Goal: Connect with others: Connect with others

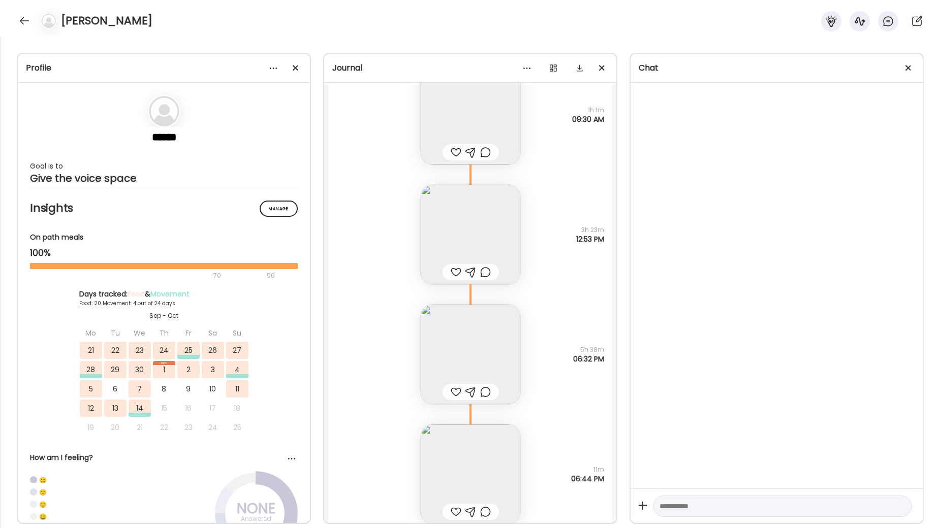
scroll to position [6, 0]
click at [25, 20] on div at bounding box center [24, 21] width 16 height 16
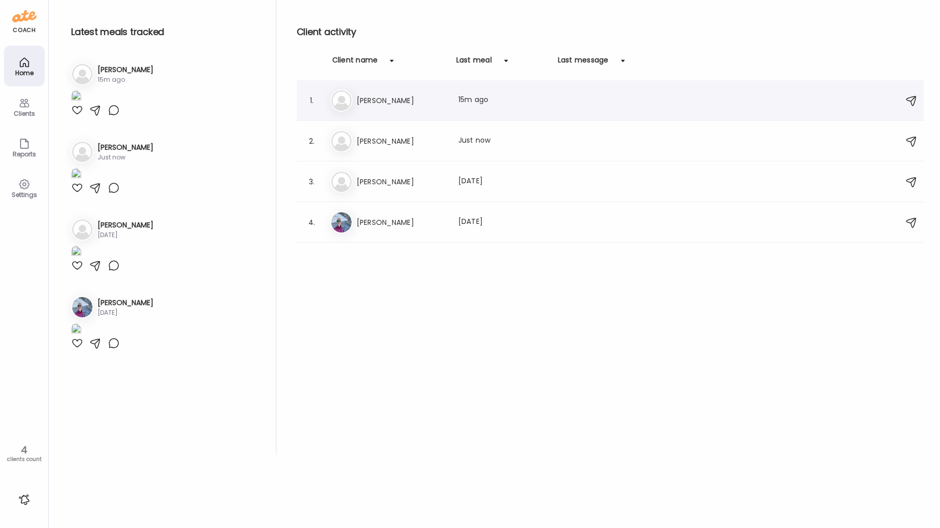
click at [379, 100] on h3 "[PERSON_NAME]" at bounding box center [401, 100] width 89 height 12
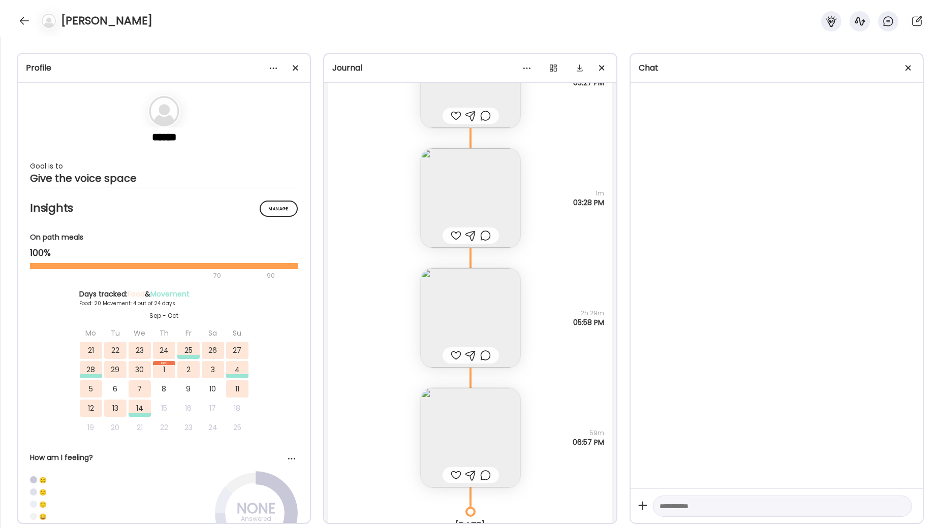
scroll to position [30778, 0]
click at [506, 182] on img at bounding box center [471, 197] width 100 height 100
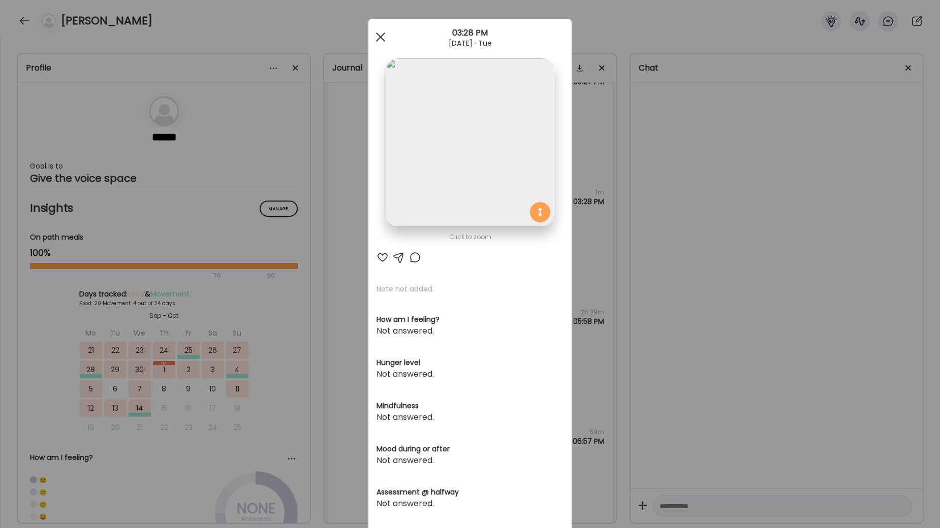
click at [380, 40] on div at bounding box center [380, 37] width 20 height 20
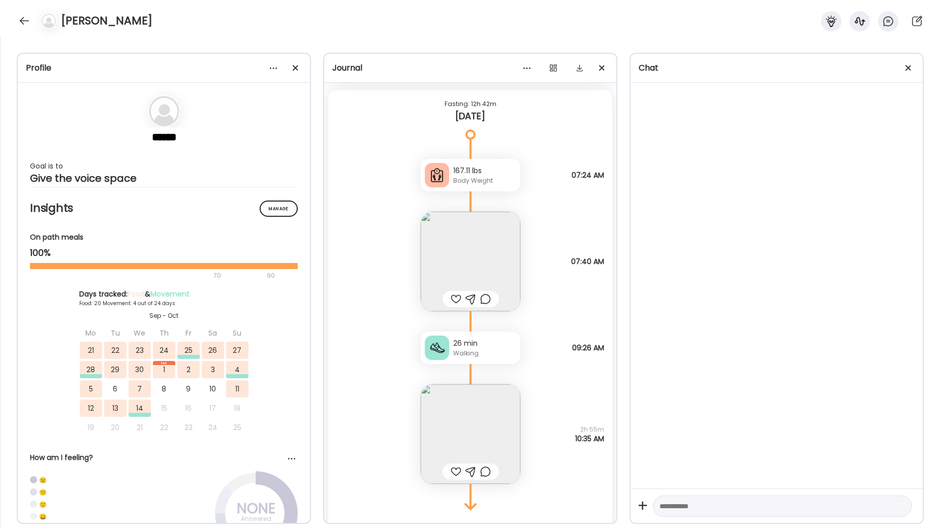
scroll to position [31303, 0]
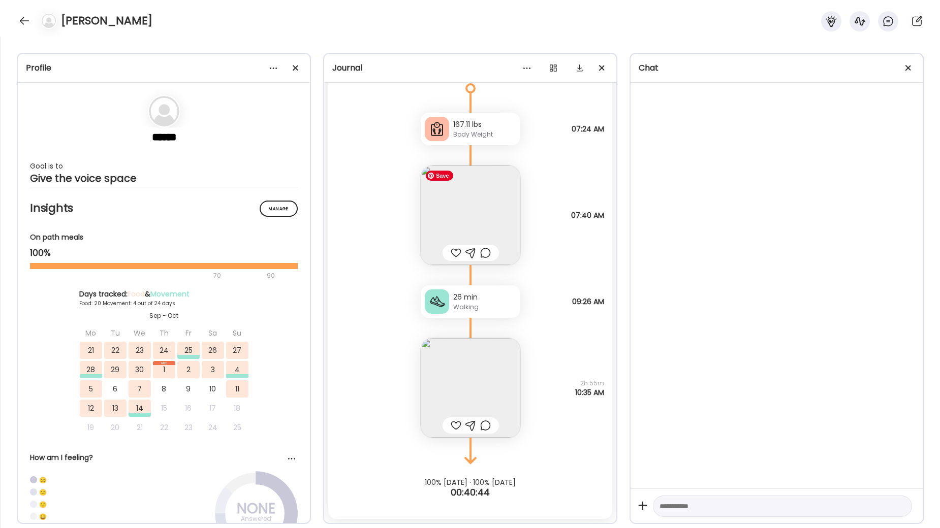
click at [479, 200] on img at bounding box center [471, 216] width 100 height 100
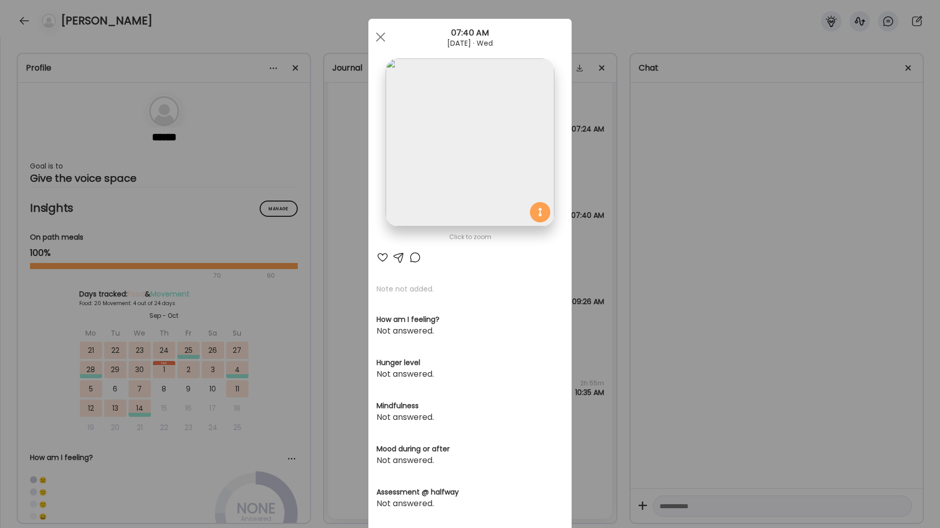
click at [380, 37] on span at bounding box center [380, 37] width 9 height 9
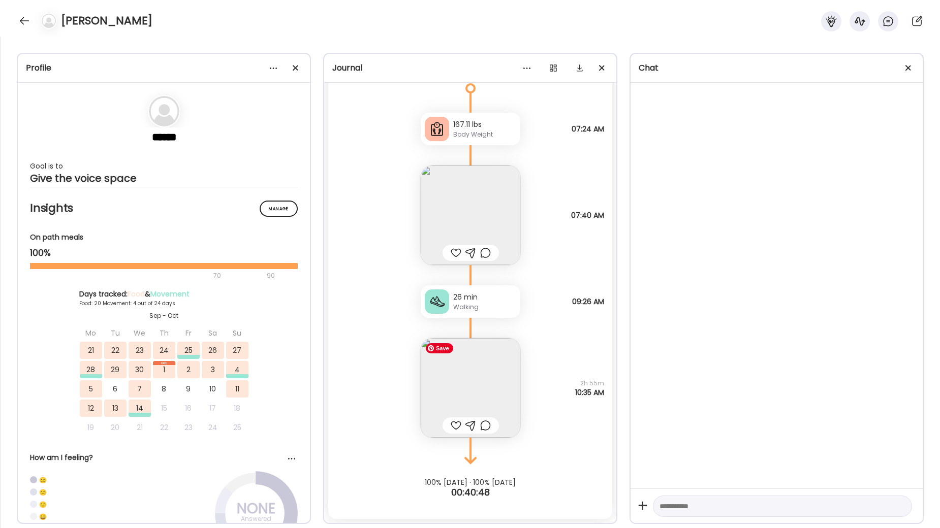
click at [471, 382] on img at bounding box center [471, 388] width 100 height 100
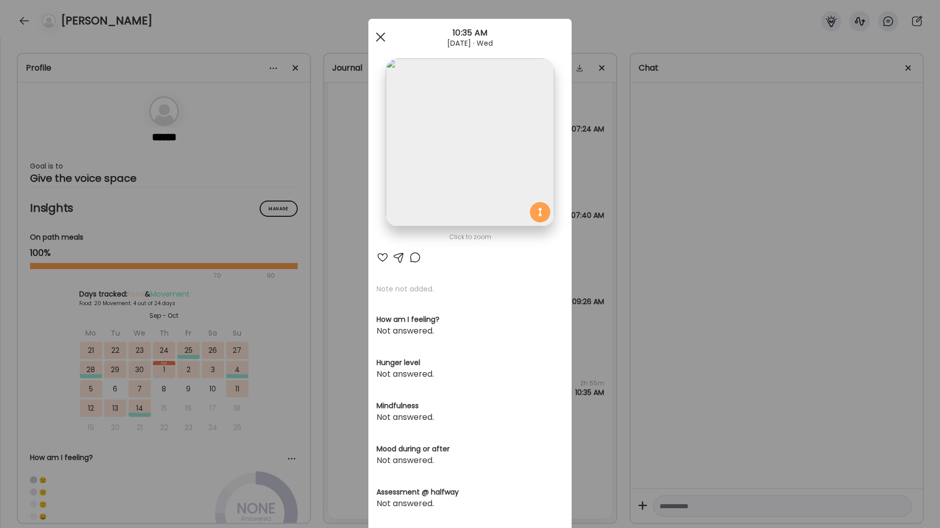
click at [380, 39] on div at bounding box center [380, 37] width 20 height 20
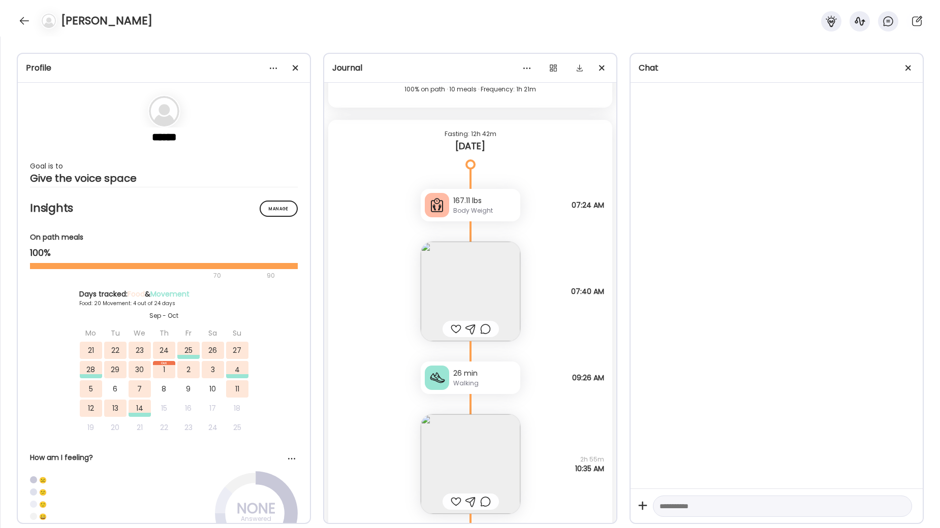
scroll to position [31139, 0]
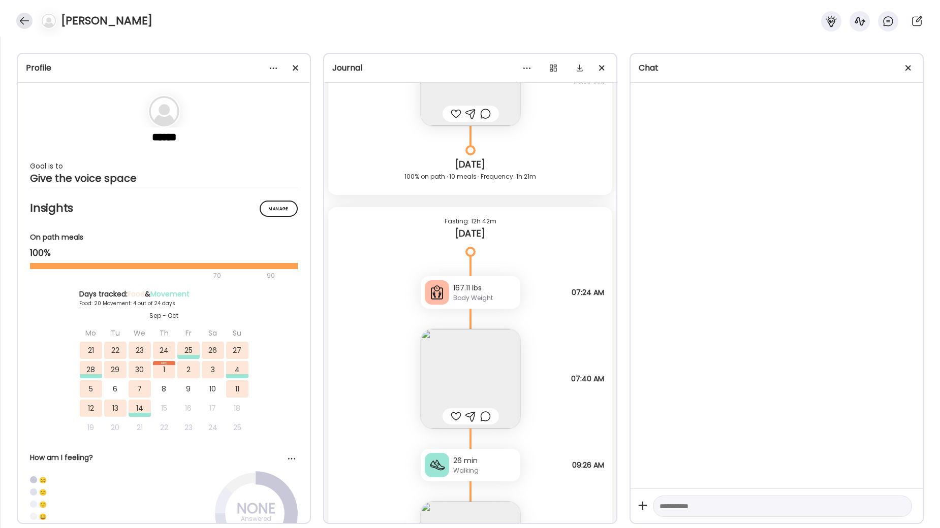
click at [24, 19] on div at bounding box center [24, 21] width 16 height 16
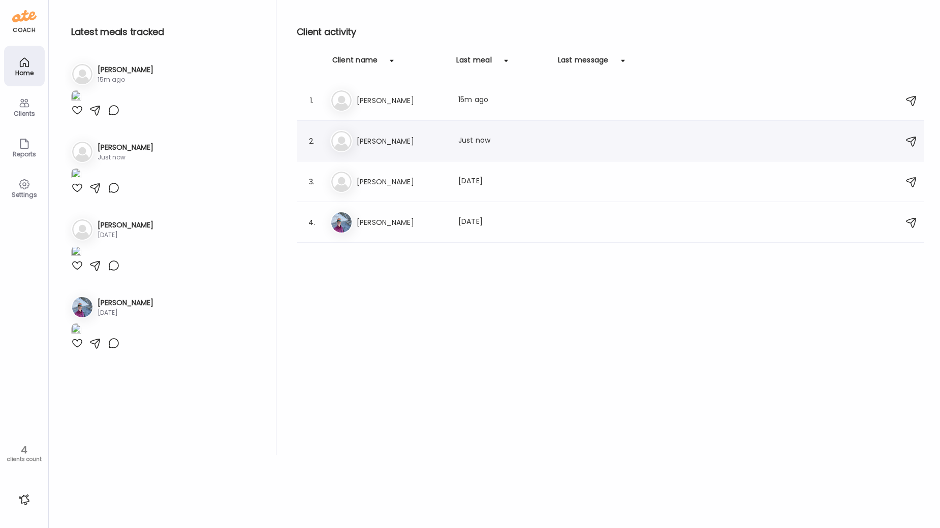
click at [444, 140] on h3 "[PERSON_NAME]" at bounding box center [401, 141] width 89 height 12
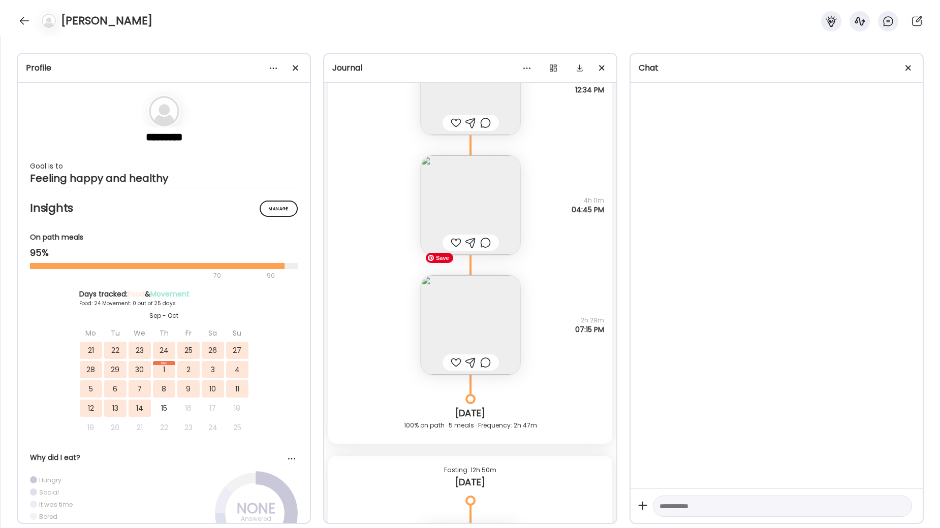
scroll to position [24730, 0]
